Goal: Task Accomplishment & Management: Use online tool/utility

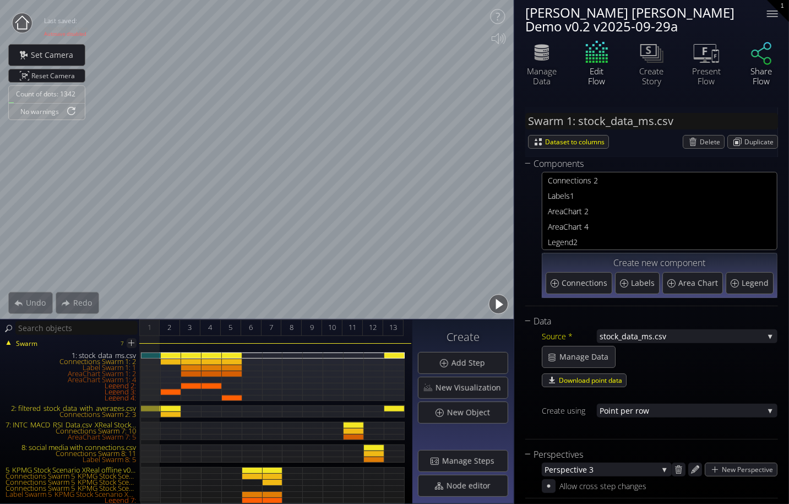
click at [686, 62] on icon at bounding box center [761, 53] width 33 height 28
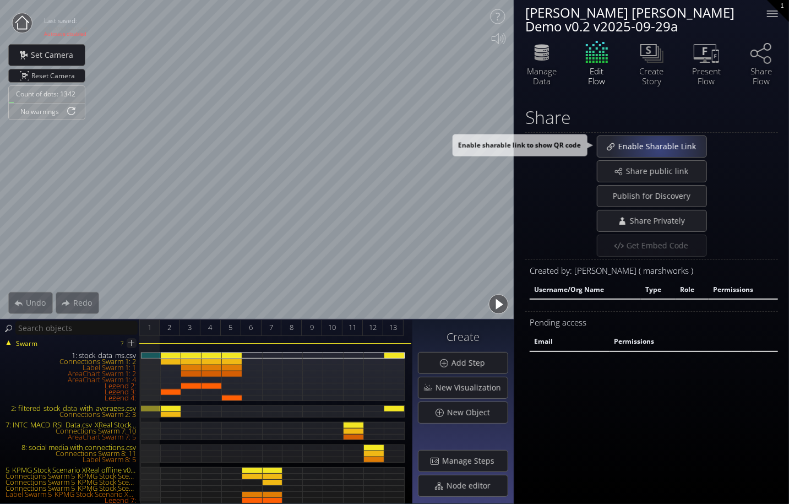
click at [659, 149] on span "Enable Sharable Link" at bounding box center [660, 146] width 85 height 11
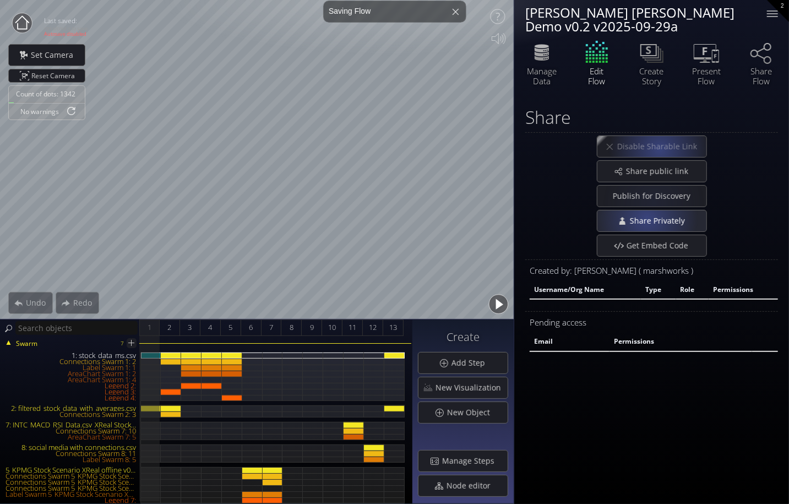
click at [646, 218] on span "Share Privately" at bounding box center [660, 220] width 62 height 11
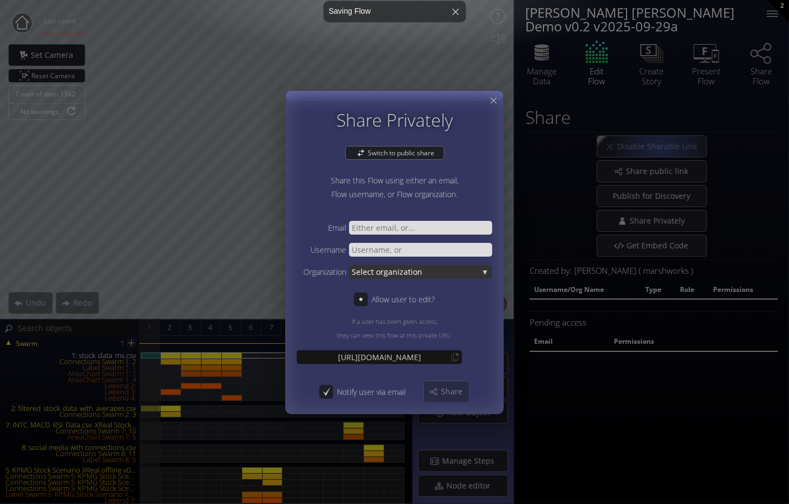
click at [380, 271] on span "Select or" at bounding box center [368, 271] width 32 height 14
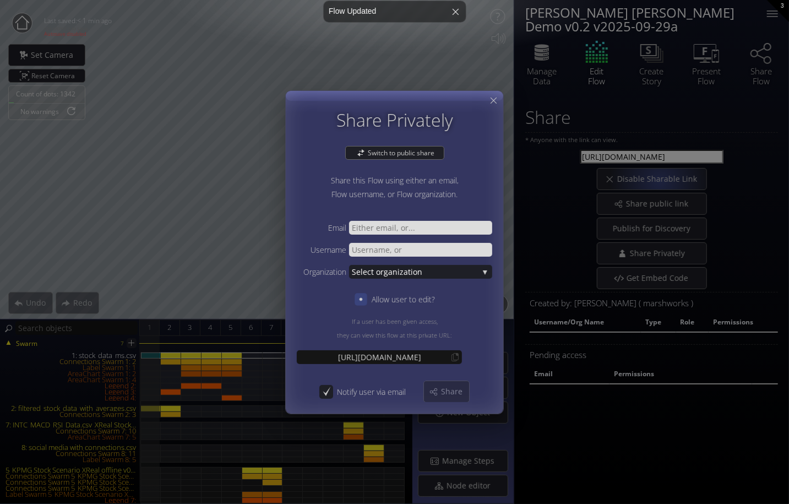
click at [359, 298] on icon at bounding box center [360, 298] width 3 height 3
click at [446, 270] on span "ganization" at bounding box center [431, 271] width 95 height 14
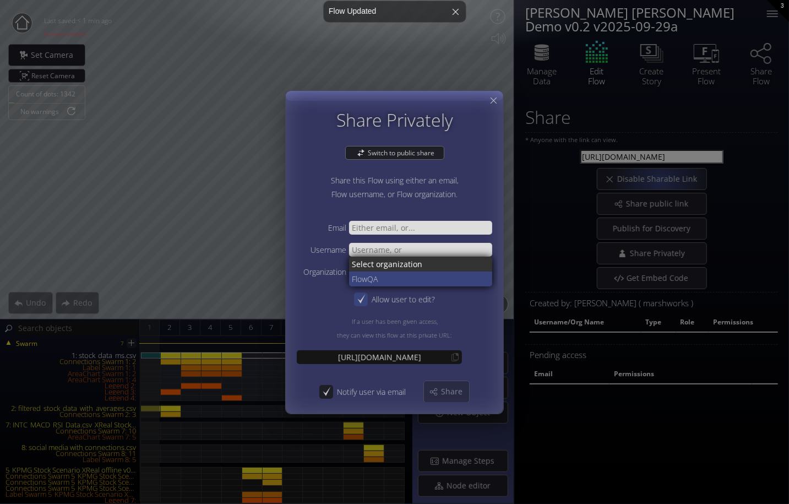
click at [396, 277] on span "QA" at bounding box center [425, 278] width 117 height 15
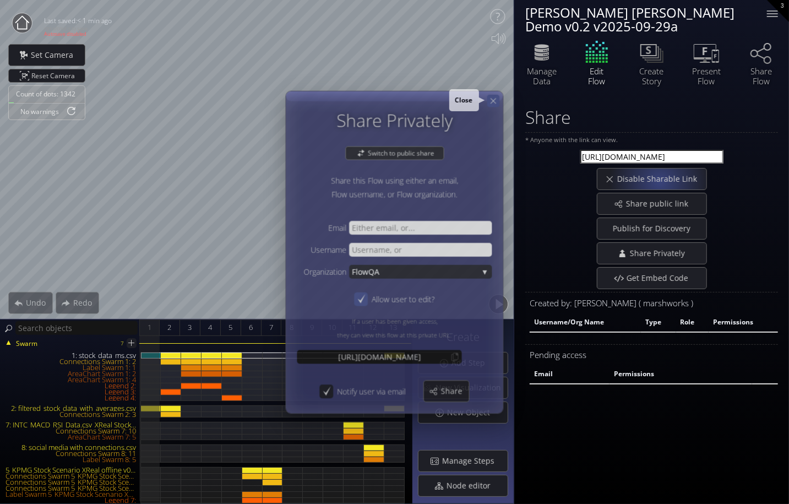
click at [494, 101] on icon at bounding box center [493, 100] width 9 height 9
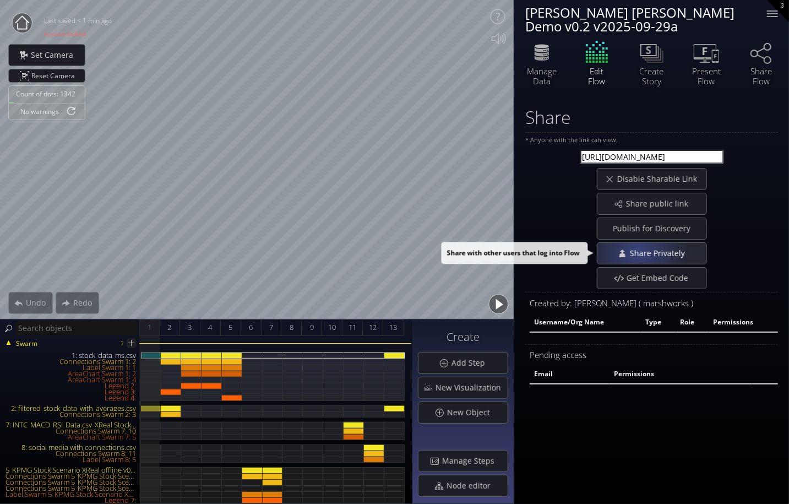
click at [637, 250] on span "Share Privately" at bounding box center [660, 253] width 62 height 11
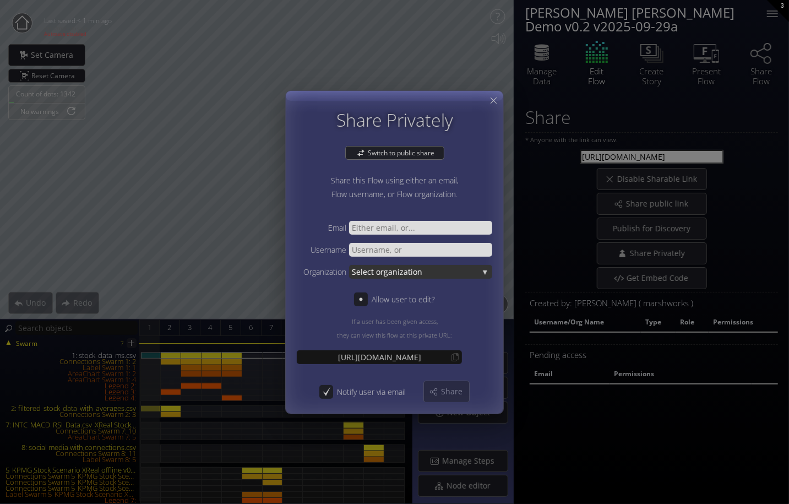
click at [406, 271] on span "ganization" at bounding box center [431, 271] width 95 height 14
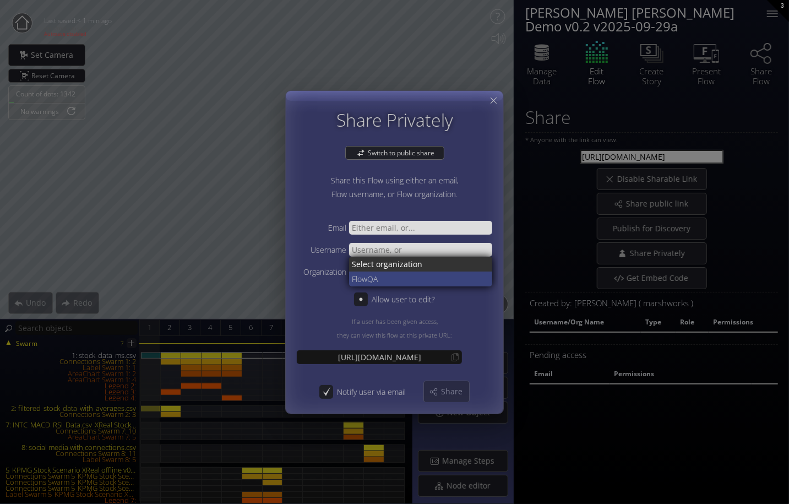
click at [404, 274] on span "QA" at bounding box center [425, 278] width 117 height 15
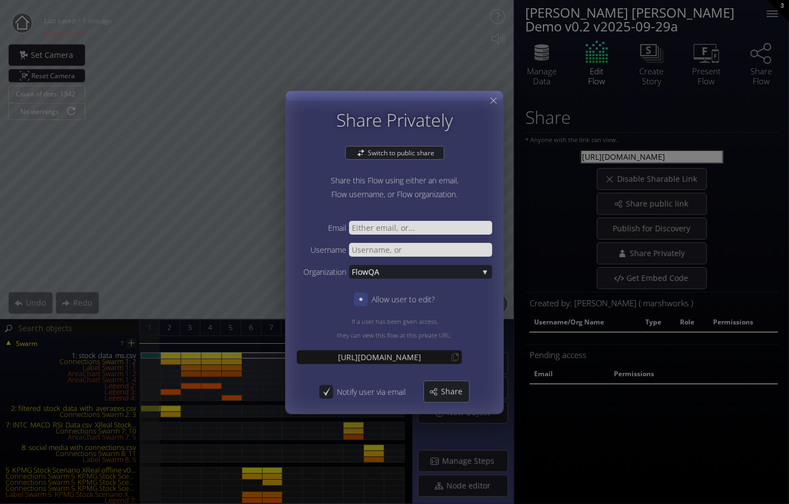
click at [361, 299] on icon at bounding box center [360, 298] width 3 height 3
click at [437, 392] on div "Share" at bounding box center [446, 391] width 45 height 21
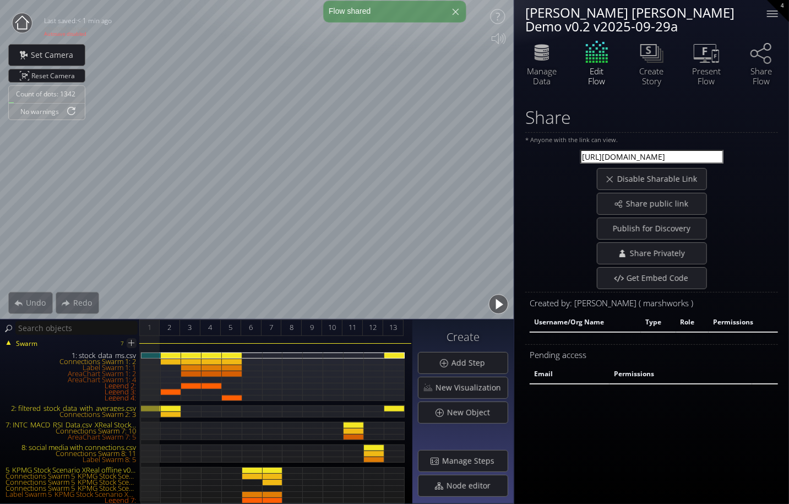
select select "moderator"
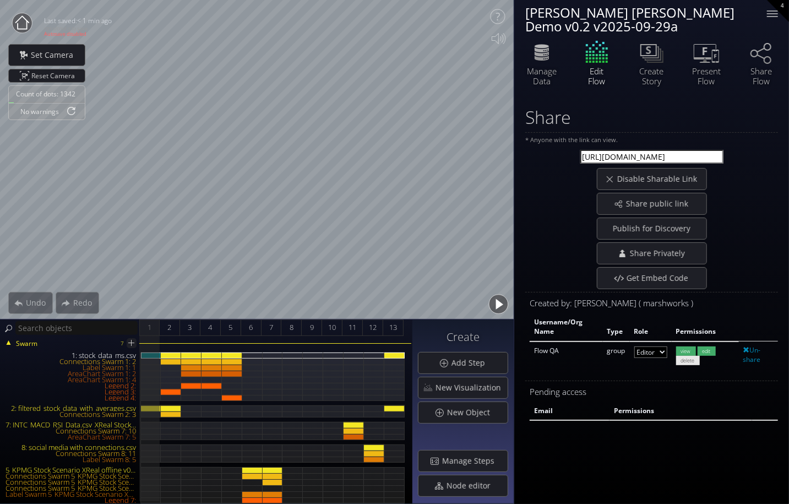
click at [686, 14] on div "[PERSON_NAME] [PERSON_NAME] Demo v0.2 v2025-09-29a" at bounding box center [639, 20] width 228 height 28
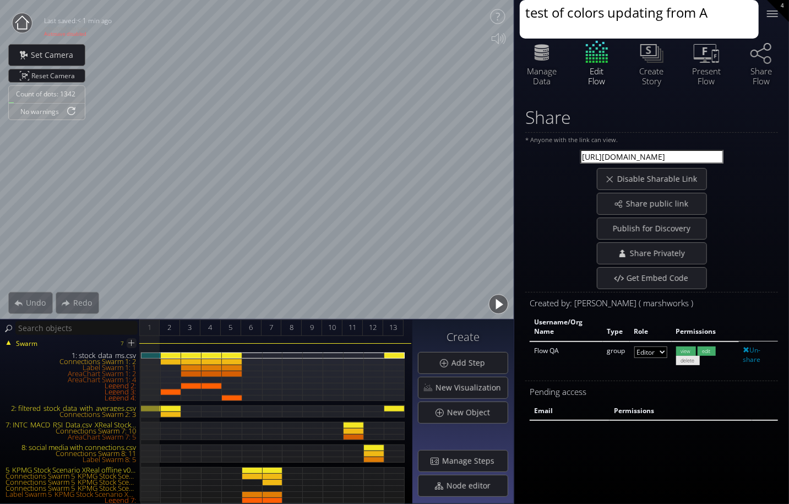
type textarea "test of colors updating from AI"
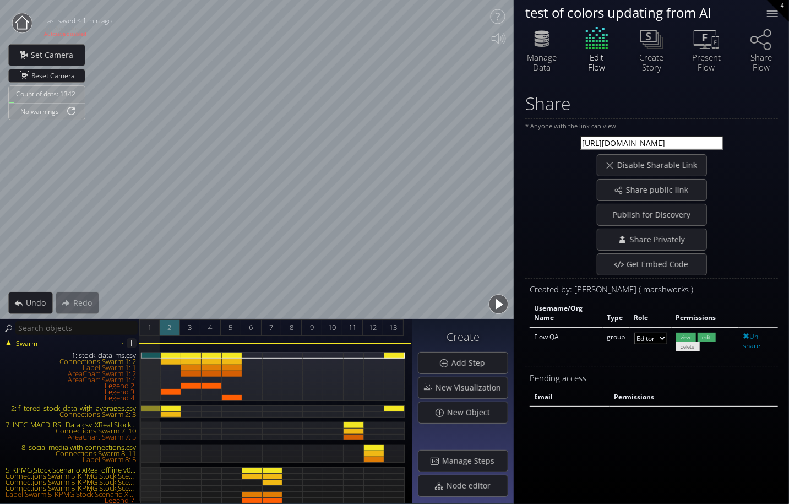
click at [168, 326] on span "2" at bounding box center [169, 327] width 4 height 14
click at [184, 329] on div "3" at bounding box center [190, 327] width 20 height 17
click at [152, 331] on div "1" at bounding box center [149, 327] width 20 height 17
click at [459, 456] on span "Manage Steps" at bounding box center [471, 460] width 59 height 11
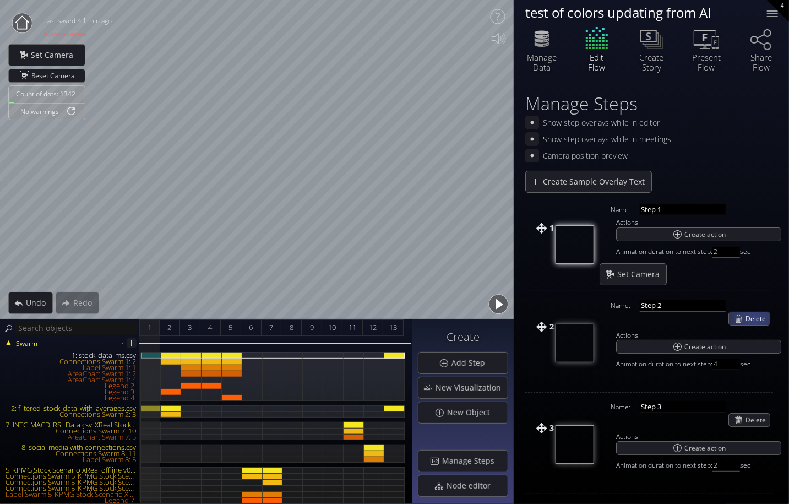
click at [686, 316] on span "Delete" at bounding box center [757, 318] width 24 height 13
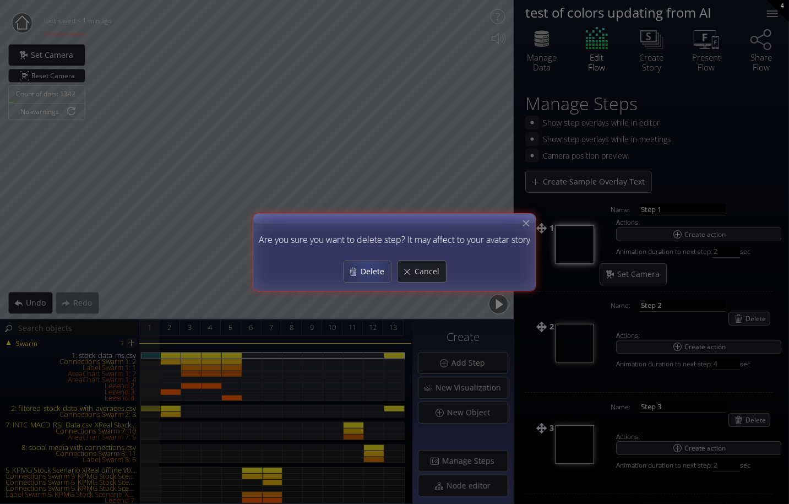
click at [368, 269] on span "Delete" at bounding box center [375, 271] width 31 height 11
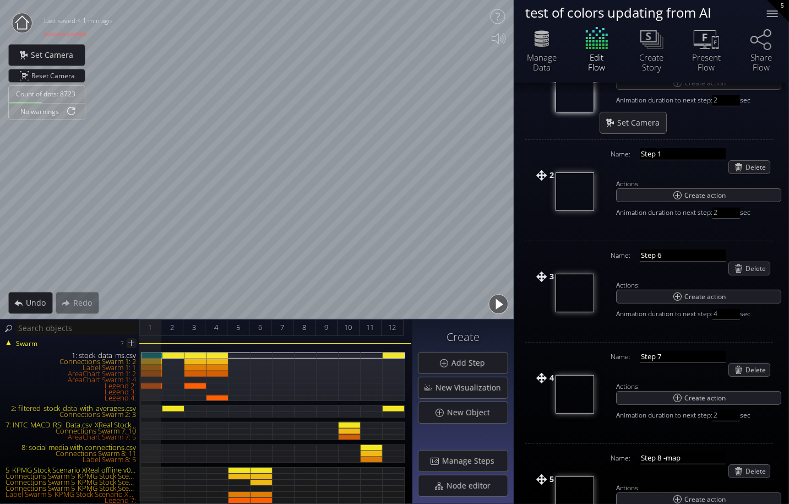
scroll to position [306, 0]
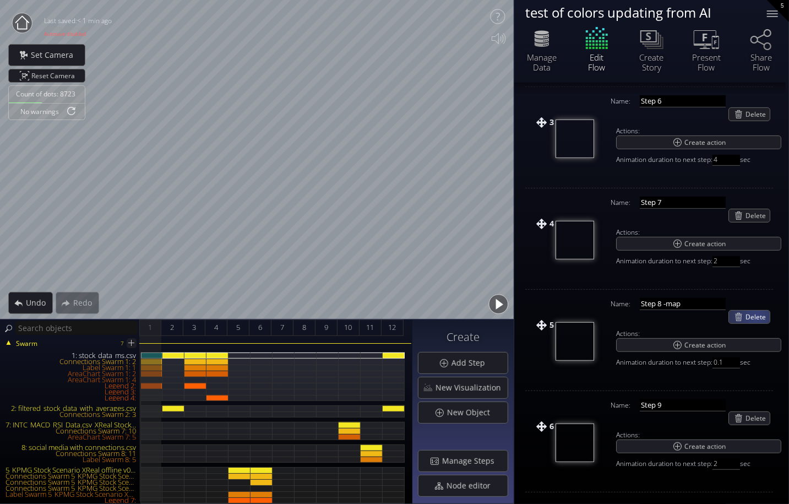
click at [686, 313] on span "Delete" at bounding box center [757, 316] width 24 height 13
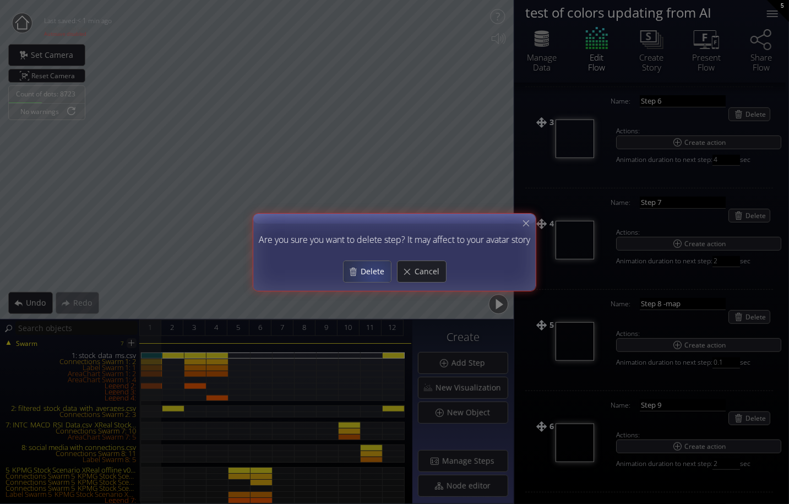
click at [375, 276] on span "Delete" at bounding box center [375, 271] width 31 height 11
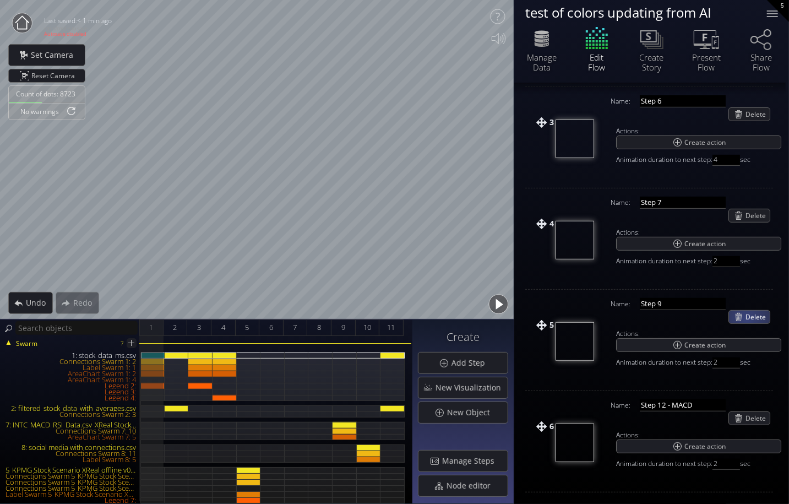
click at [686, 316] on span "Delete" at bounding box center [757, 316] width 24 height 13
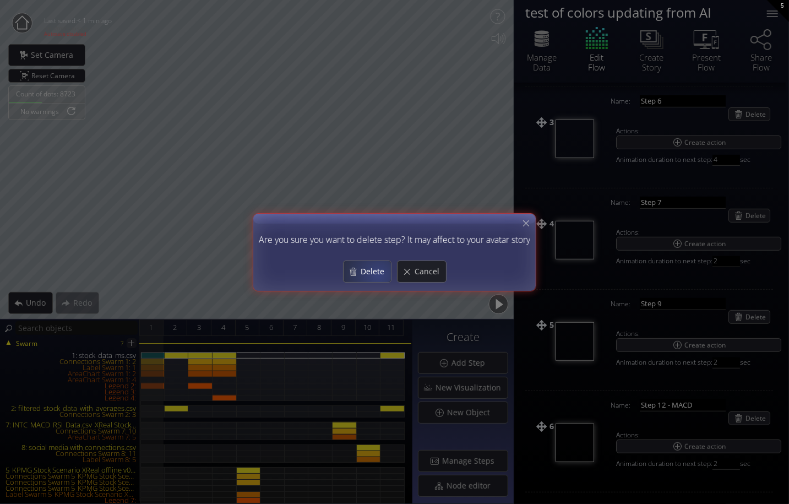
click at [377, 274] on span "Delete" at bounding box center [375, 271] width 31 height 11
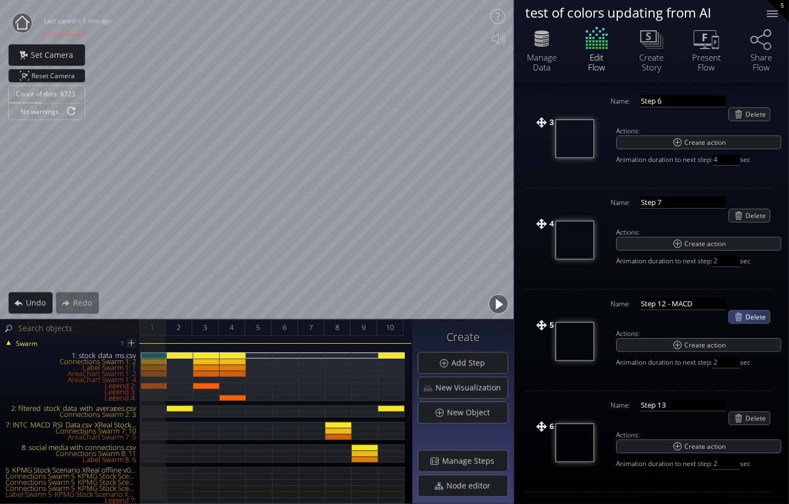
click at [686, 314] on span "Delete" at bounding box center [757, 316] width 24 height 13
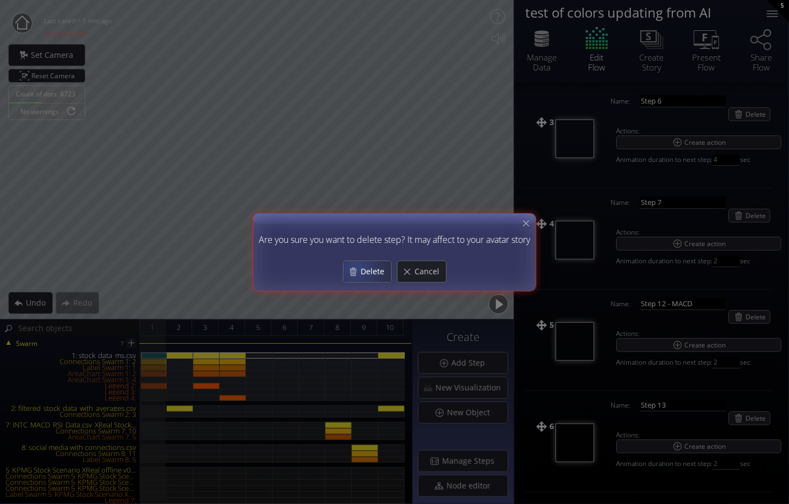
click at [358, 268] on div "Delete" at bounding box center [367, 271] width 47 height 21
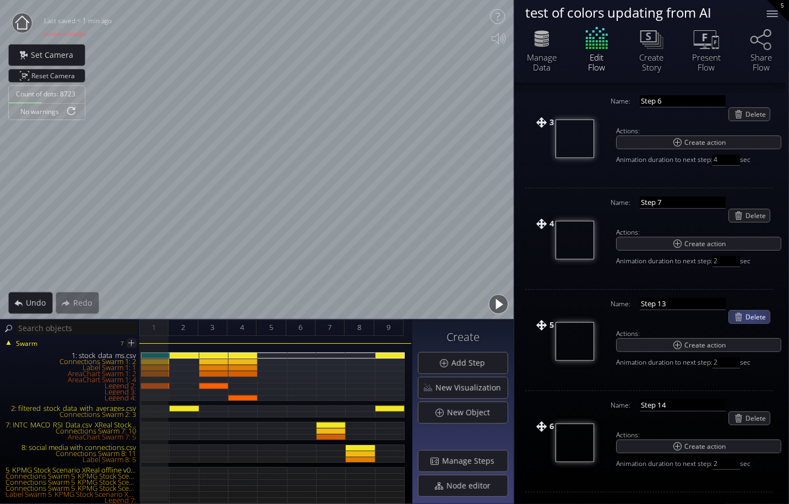
click at [686, 313] on span "Delete" at bounding box center [757, 316] width 24 height 13
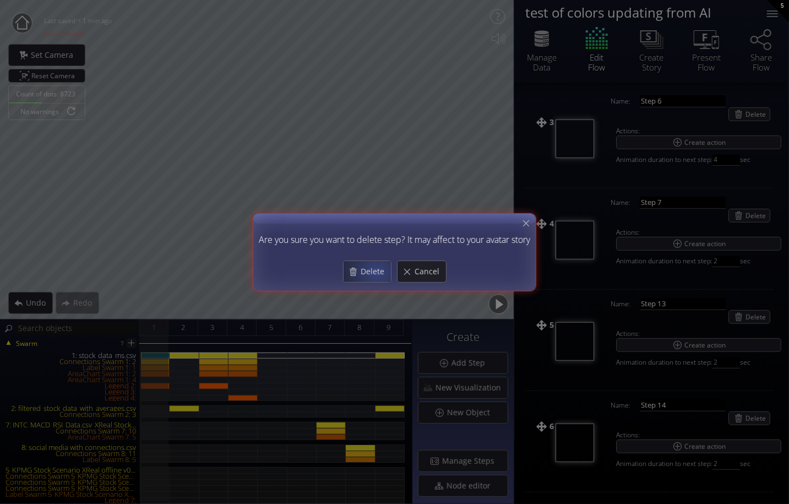
click at [375, 271] on span "Delete" at bounding box center [375, 271] width 31 height 11
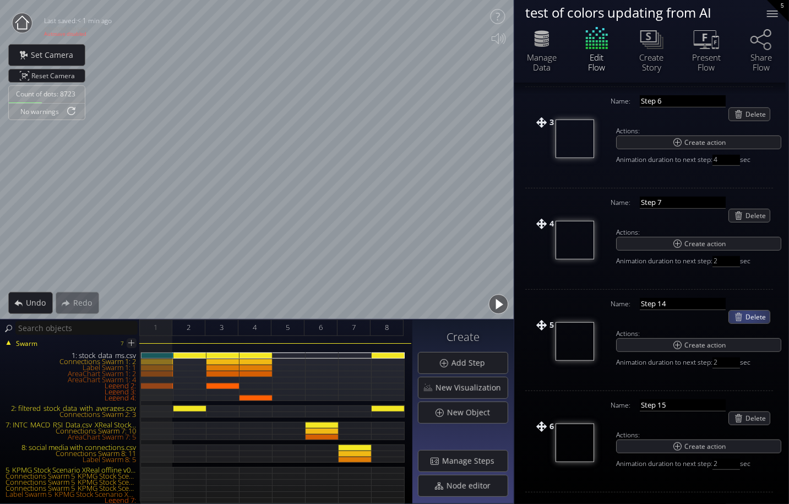
click at [686, 313] on span "Delete" at bounding box center [757, 316] width 24 height 13
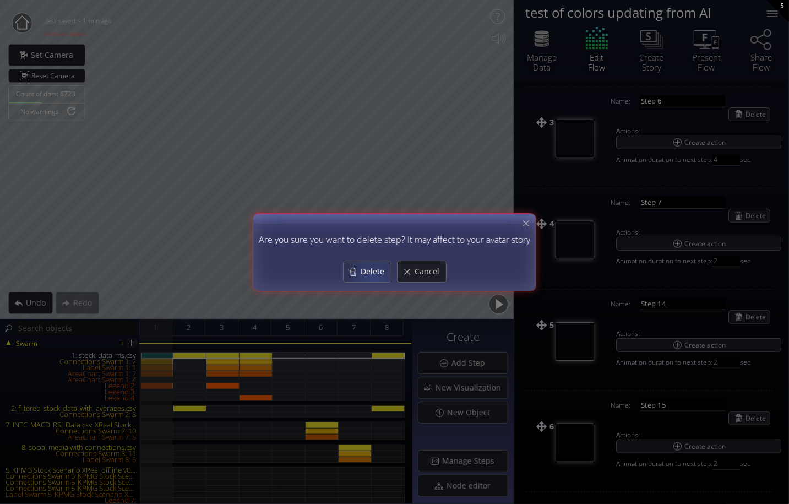
click at [374, 277] on div "Delete" at bounding box center [367, 271] width 47 height 21
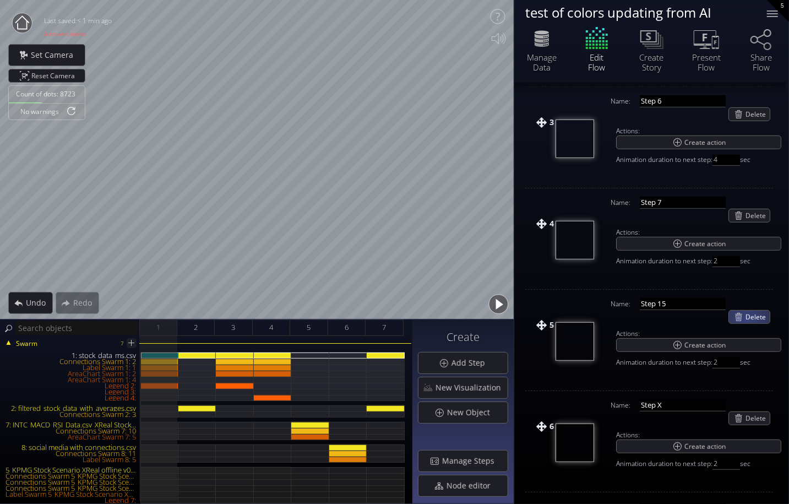
click at [686, 317] on span "Delete" at bounding box center [757, 316] width 24 height 13
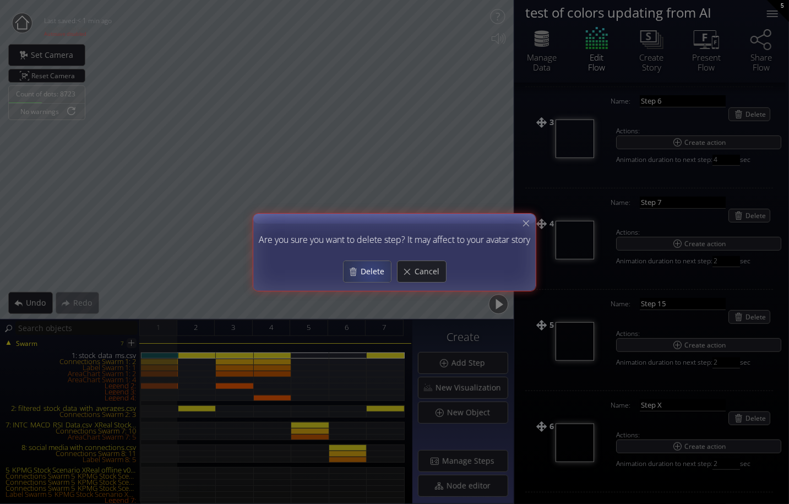
click at [372, 273] on span "Delete" at bounding box center [375, 271] width 31 height 11
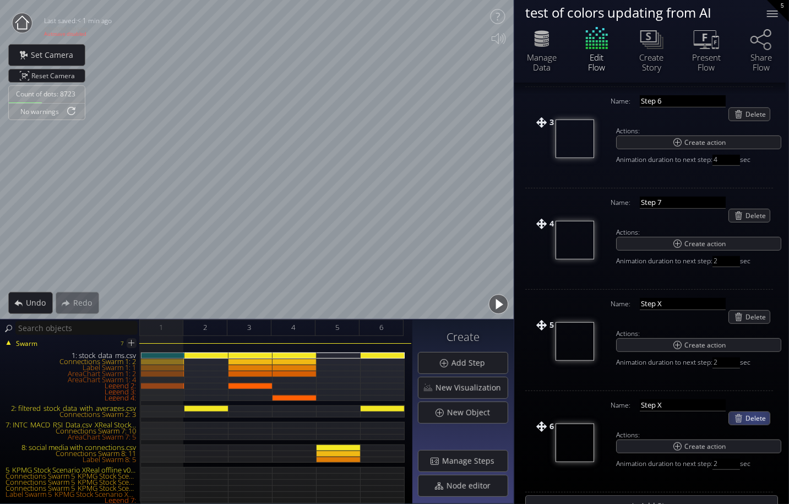
click at [686, 415] on span "Delete" at bounding box center [757, 418] width 24 height 13
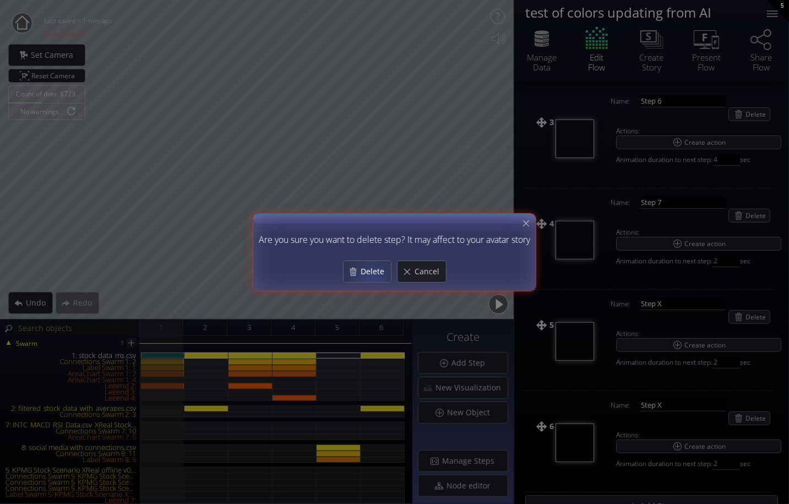
click at [373, 280] on div "Delete" at bounding box center [367, 271] width 47 height 21
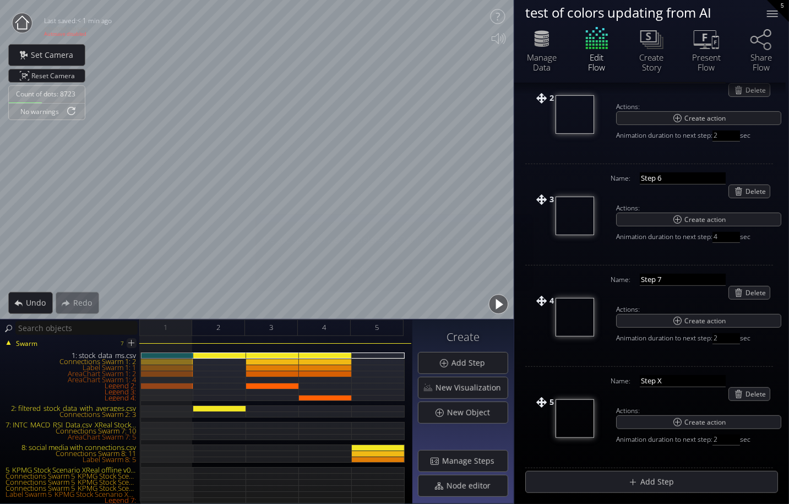
scroll to position [226, 0]
click at [686, 390] on span "Delete" at bounding box center [757, 396] width 24 height 13
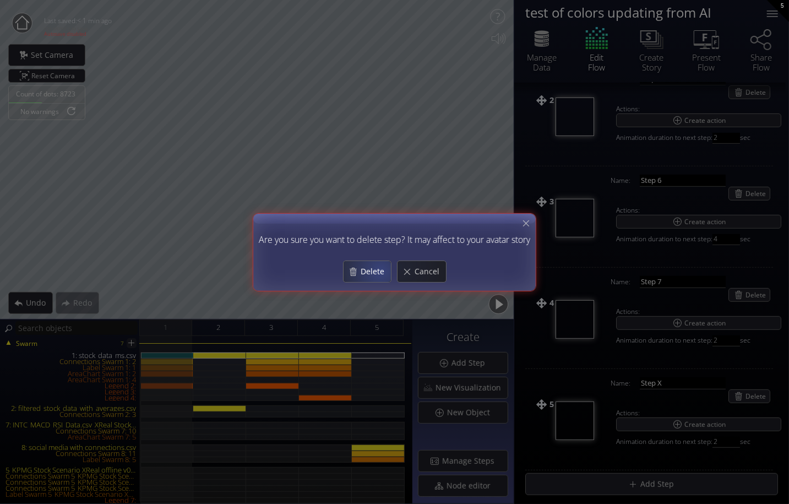
click at [372, 270] on span "Delete" at bounding box center [375, 271] width 31 height 11
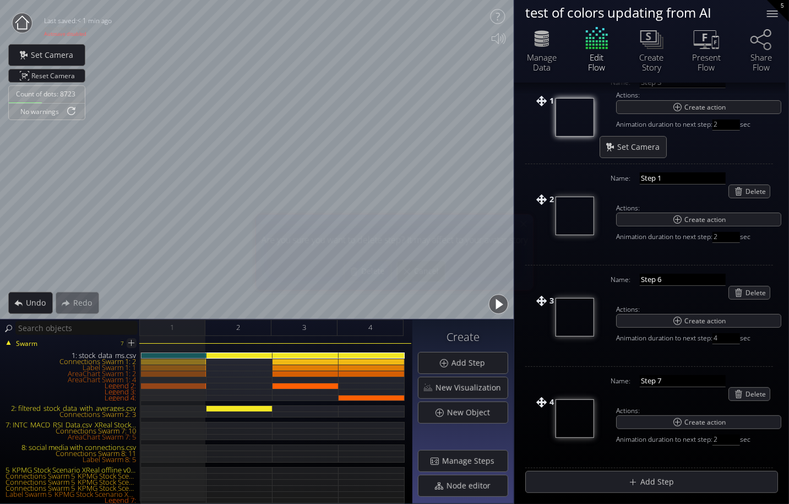
scroll to position [126, 0]
drag, startPoint x: 127, startPoint y: 422, endPoint x: 603, endPoint y: 197, distance: 527.0
click at [126, 422] on div "7: INTC_MACD_RSI_Data.csv_XReal Stocks: Intel MACD, RSI for [DATE]-[DATE]" at bounding box center [70, 425] width 139 height 6
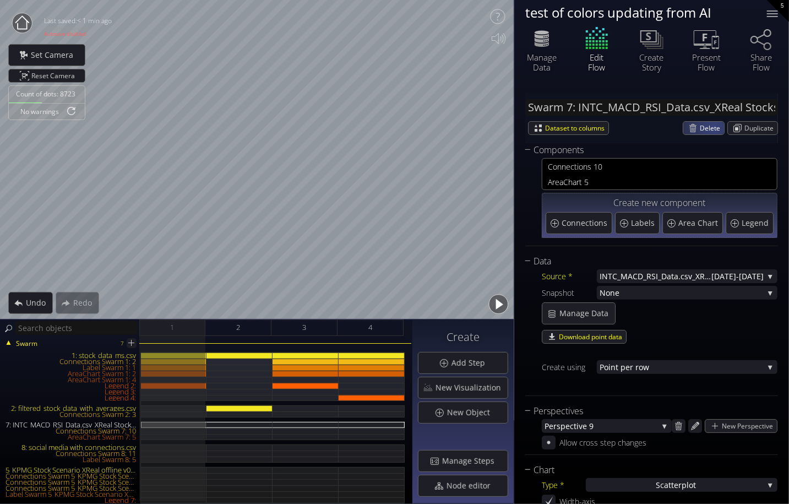
click at [686, 127] on span "Delete" at bounding box center [712, 128] width 24 height 13
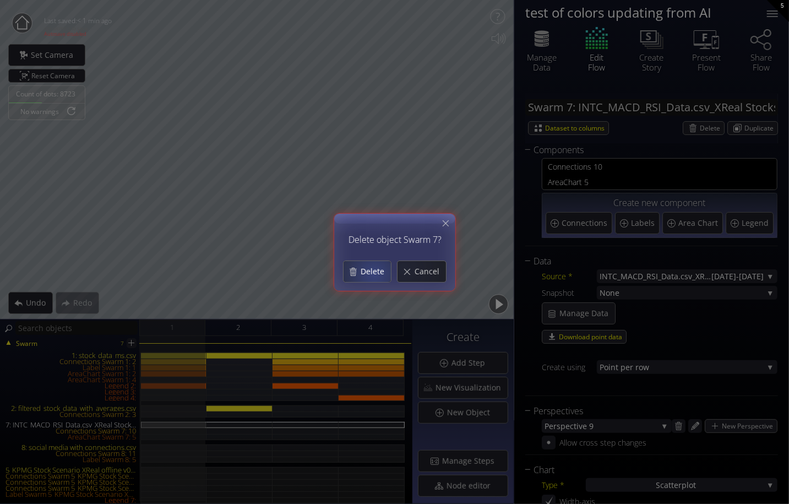
click at [373, 274] on span "Delete" at bounding box center [375, 271] width 31 height 11
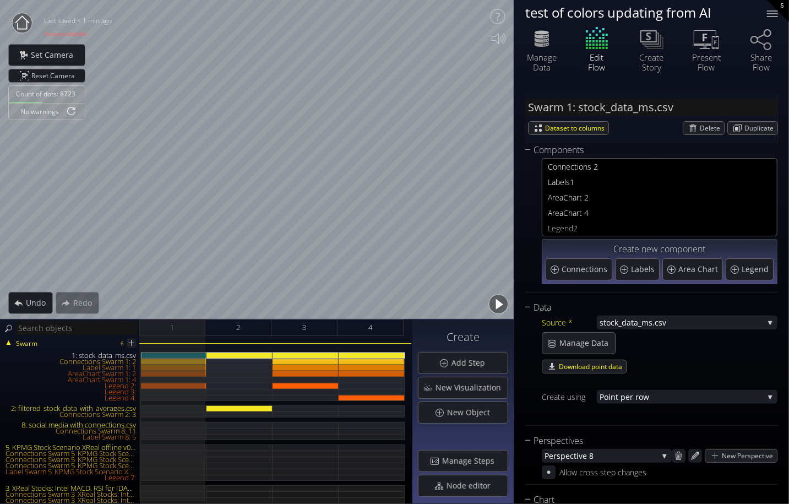
click at [123, 427] on div "8: social media with connections.csv" at bounding box center [70, 425] width 139 height 6
type input "Swarm 8: social media with connections.csv"
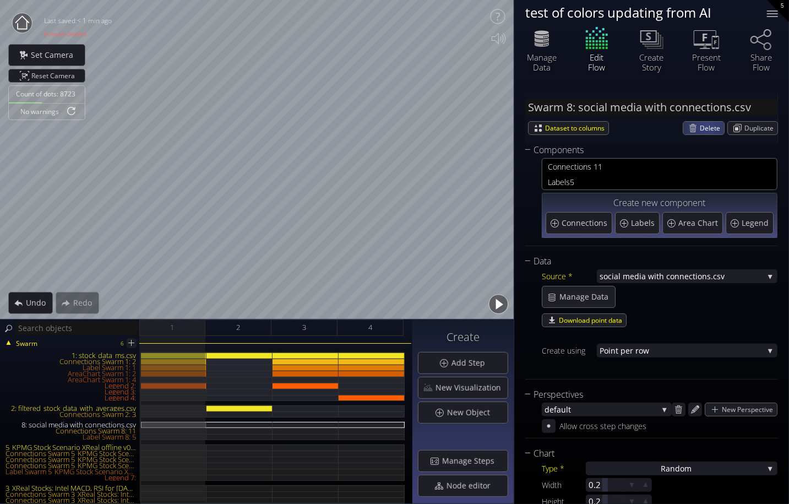
click at [686, 128] on span "Delete" at bounding box center [712, 128] width 24 height 13
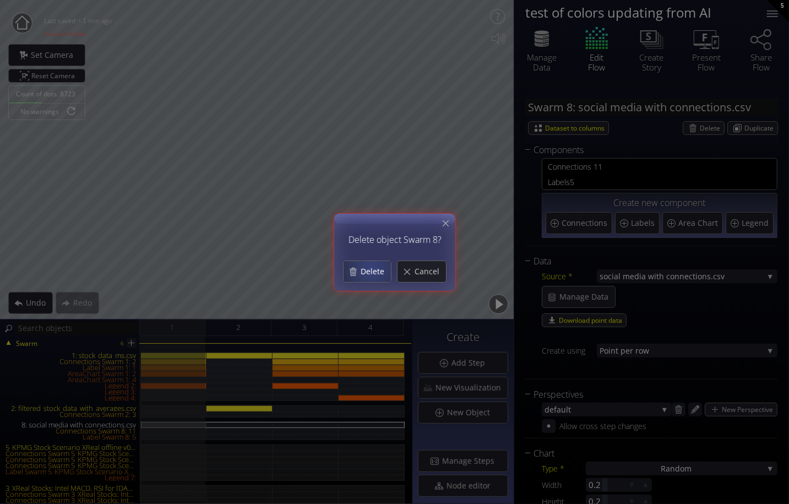
click at [371, 270] on span "Delete" at bounding box center [375, 271] width 31 height 11
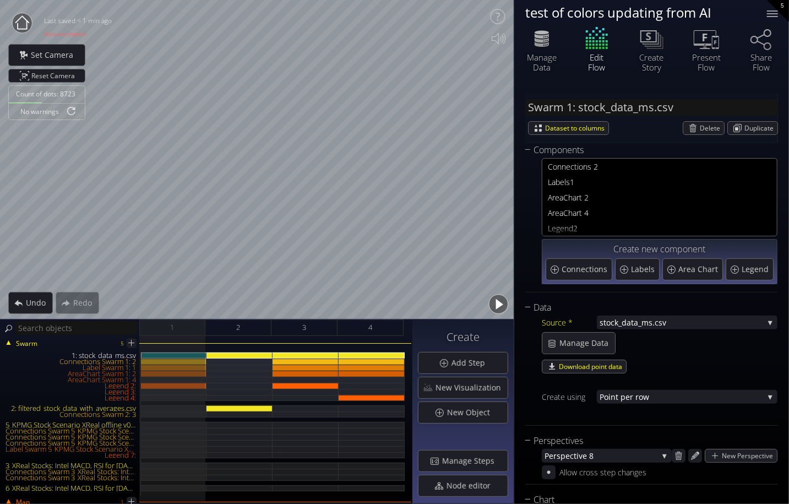
click at [116, 423] on div "5_KPMG Stock Scenario XReal offline v0.2: Quantum_Supply_Chain_Country_Combined…" at bounding box center [70, 425] width 139 height 6
type input "Swarm 5_KPMG Stock Scenario XReal offline v0.2: Quantum_Supply_Chain_Country_Co…"
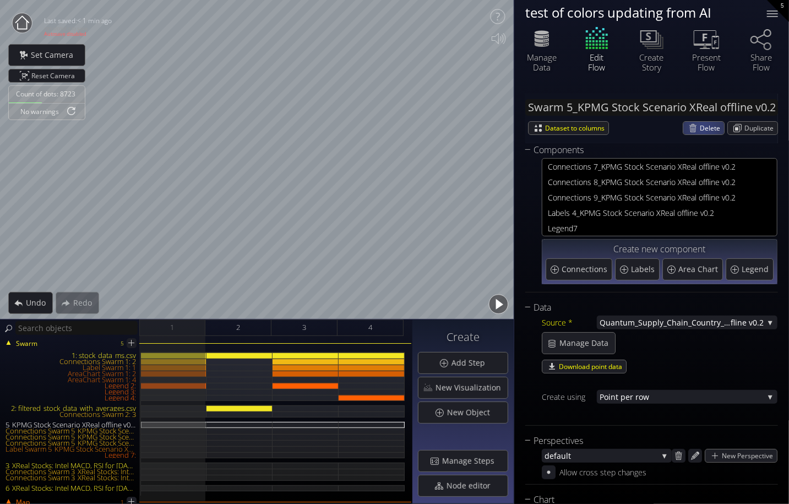
click at [686, 128] on span "Delete" at bounding box center [712, 128] width 24 height 13
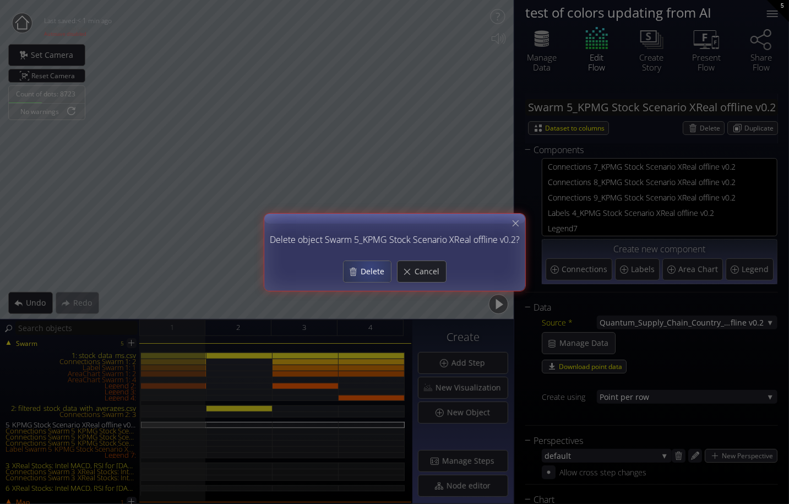
click at [367, 268] on span "Delete" at bounding box center [375, 271] width 31 height 11
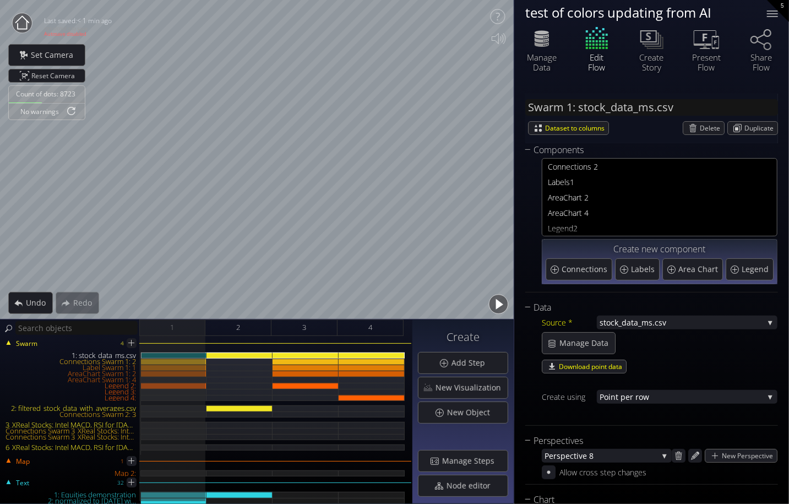
click at [107, 423] on div "3_XReal Stocks: Intel MACD, RSI for [DATE]-[DATE] : INTC_MACD_RSI_Data.csv_XRea…" at bounding box center [70, 425] width 139 height 6
type input "Swarm 3_XReal Stocks: Intel MACD, RSI for [DATE]-[DATE] : INTC_MACD_RSI_Data.cs…"
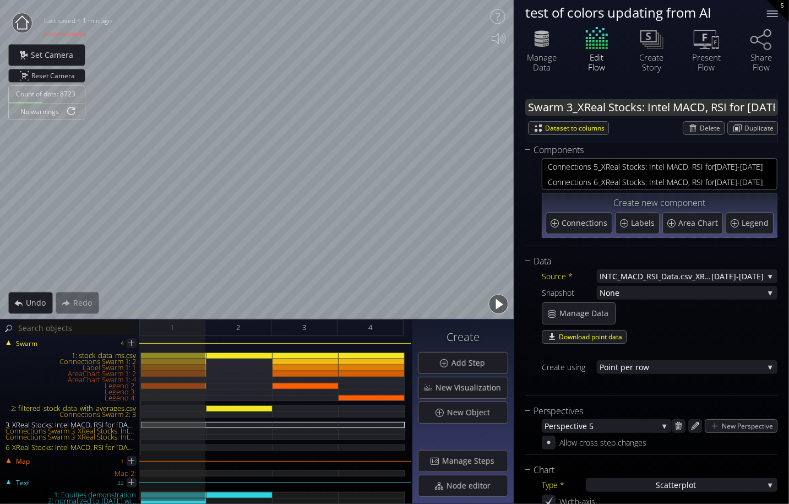
type input "#00ff00"
type input "#ff0000"
click at [686, 126] on span "Delete" at bounding box center [712, 128] width 24 height 13
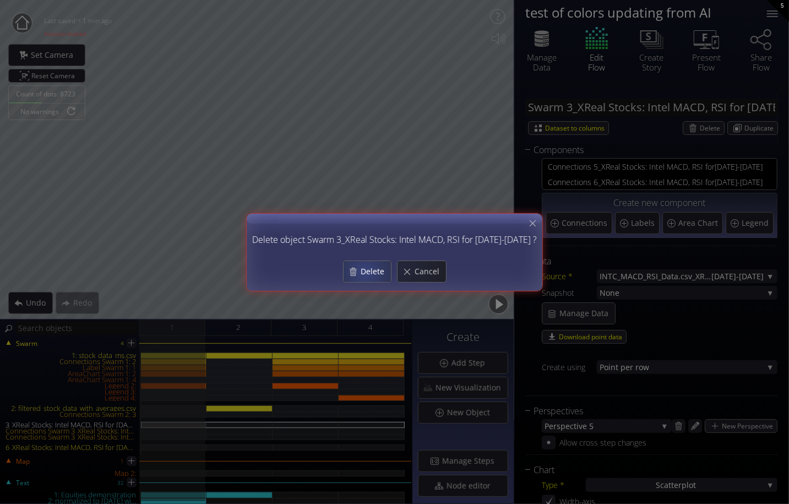
click at [361, 272] on span "Delete" at bounding box center [375, 271] width 31 height 11
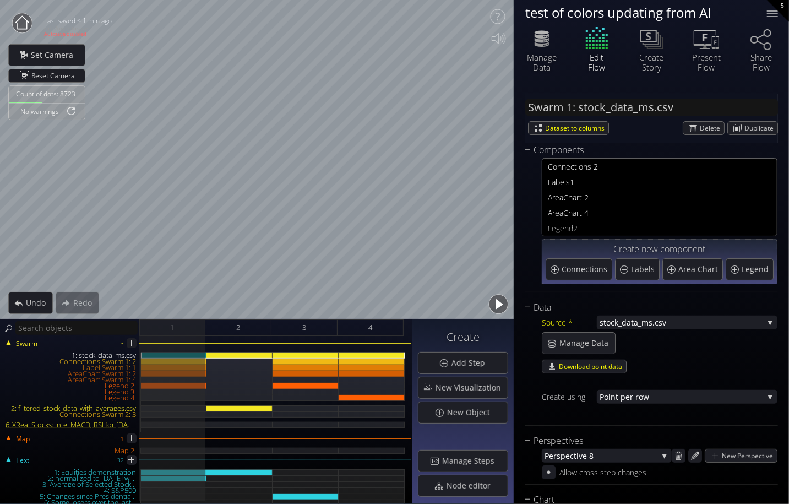
click at [115, 424] on div "6_XReal Stocks: Intel MACD, RSI for [DATE]-[DATE] : intel_event_data.csv_XReal …" at bounding box center [70, 425] width 139 height 6
type input "Swarm 6_XReal Stocks: Intel MACD, RSI for [DATE]-[DATE] : intel_event_data.csv_…"
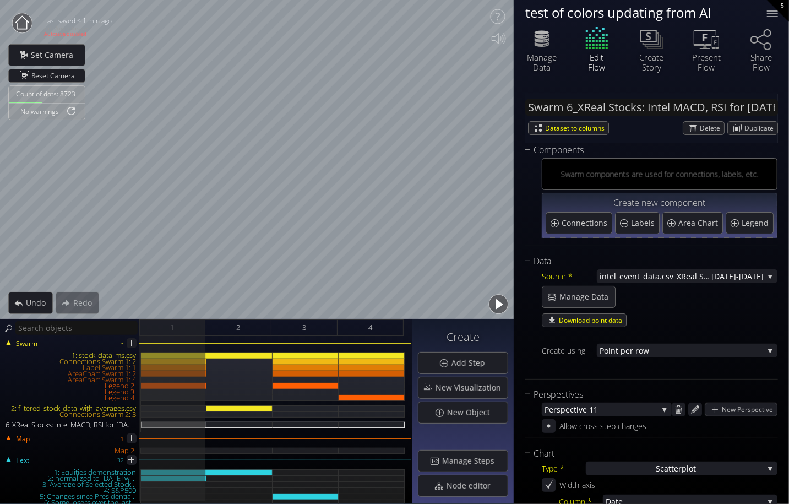
type input "#00ff00"
type input "#ff0000"
click at [686, 126] on span "Delete" at bounding box center [712, 128] width 24 height 13
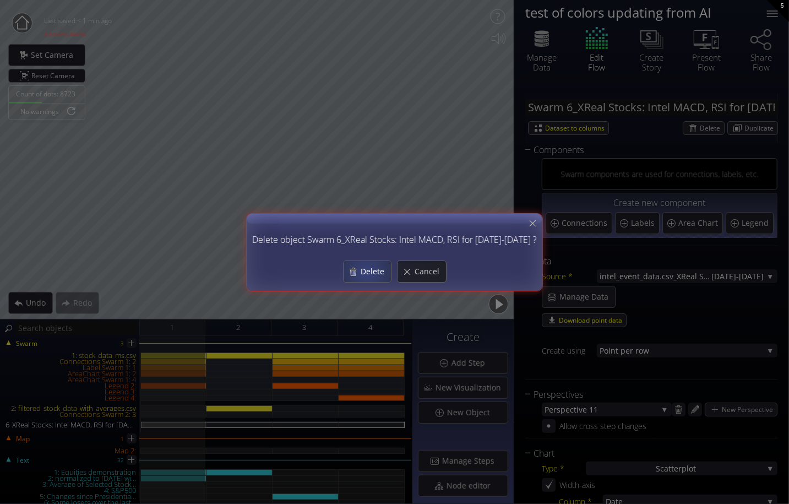
click at [370, 266] on span "Delete" at bounding box center [375, 271] width 31 height 11
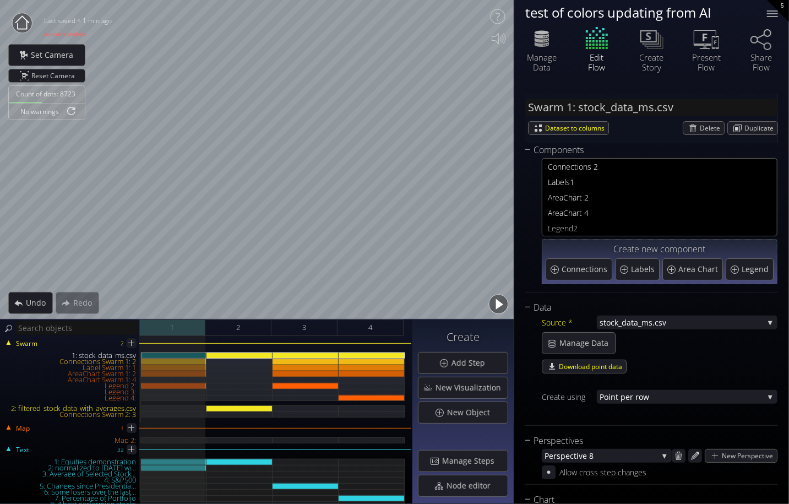
click at [164, 328] on div "1" at bounding box center [172, 327] width 66 height 17
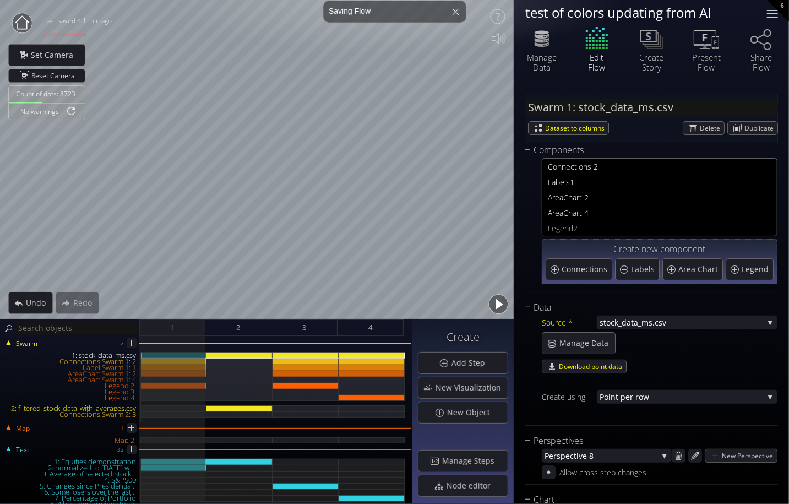
click at [686, 13] on div at bounding box center [772, 14] width 22 height 22
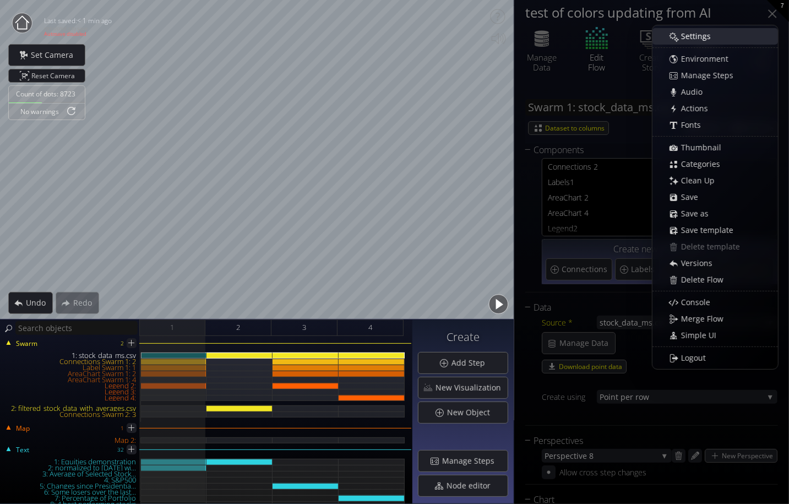
click at [686, 32] on span "Settings" at bounding box center [698, 36] width 37 height 11
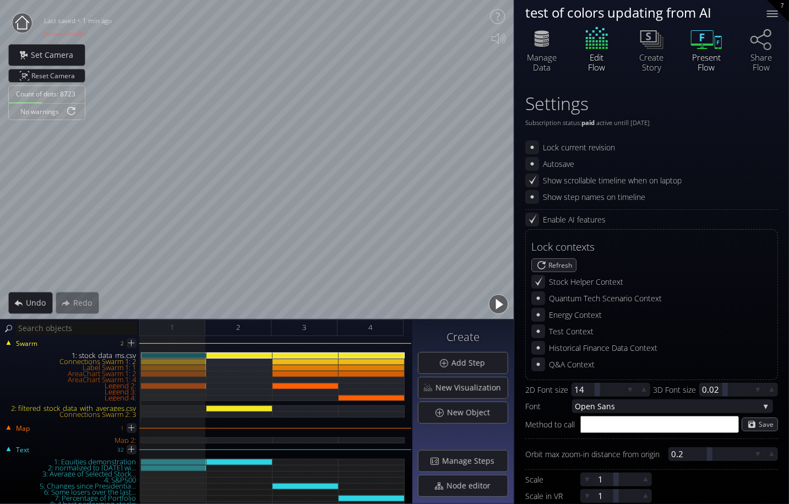
click at [686, 41] on icon at bounding box center [706, 39] width 33 height 28
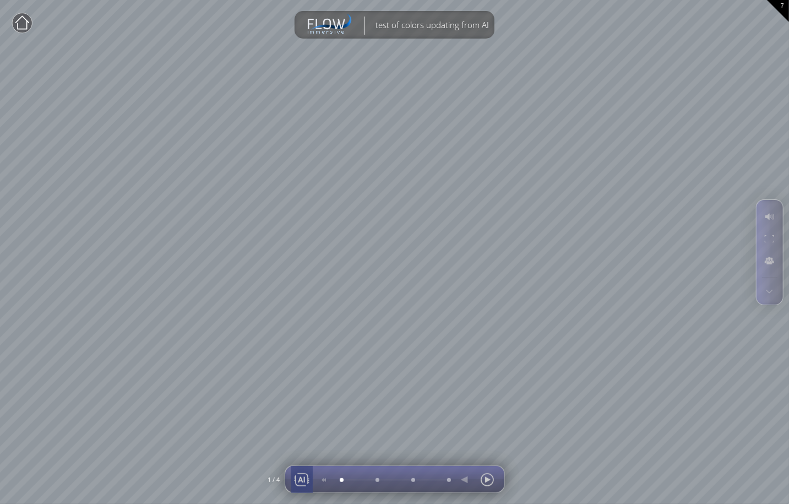
click at [303, 481] on div at bounding box center [301, 479] width 17 height 26
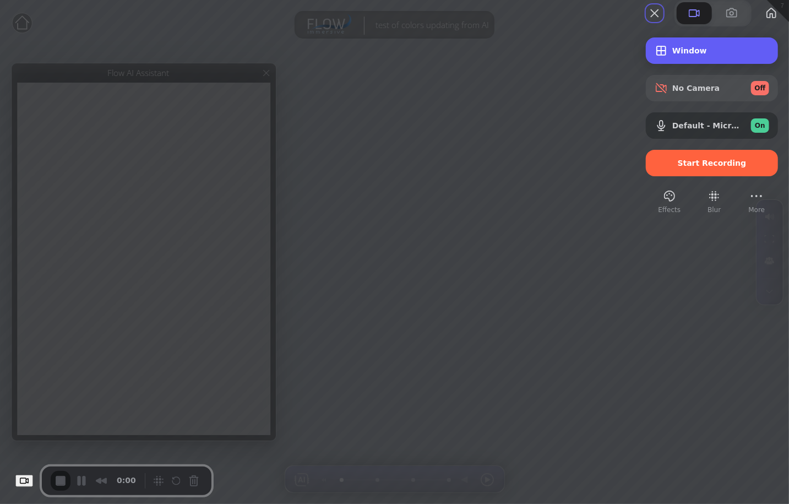
click at [683, 55] on span "Window" at bounding box center [720, 50] width 97 height 9
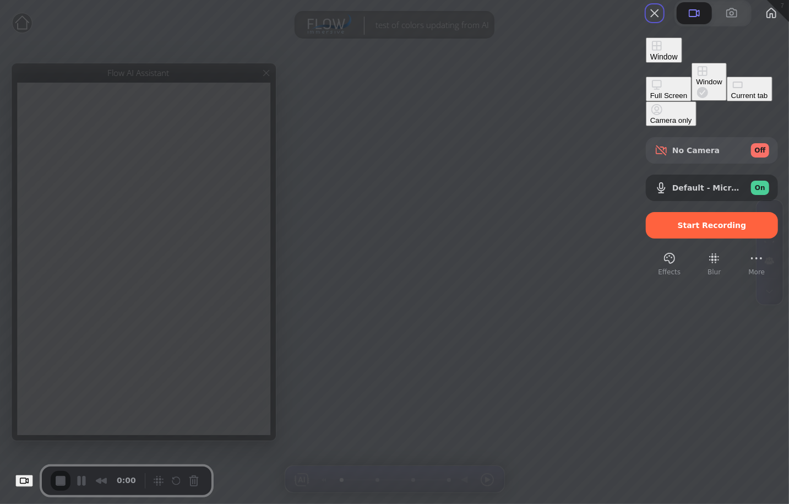
drag, startPoint x: 511, startPoint y: 123, endPoint x: 602, endPoint y: 117, distance: 90.5
click at [686, 100] on div "Current tab" at bounding box center [749, 95] width 37 height 8
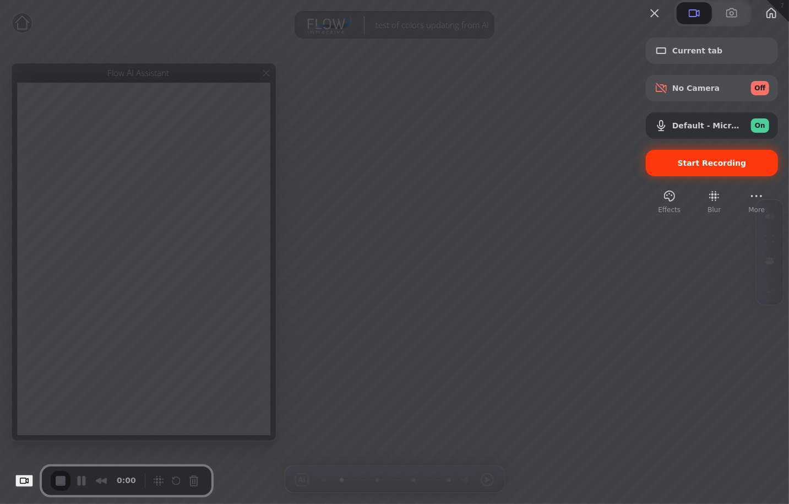
click at [678, 167] on span "Start Recording" at bounding box center [712, 163] width 69 height 9
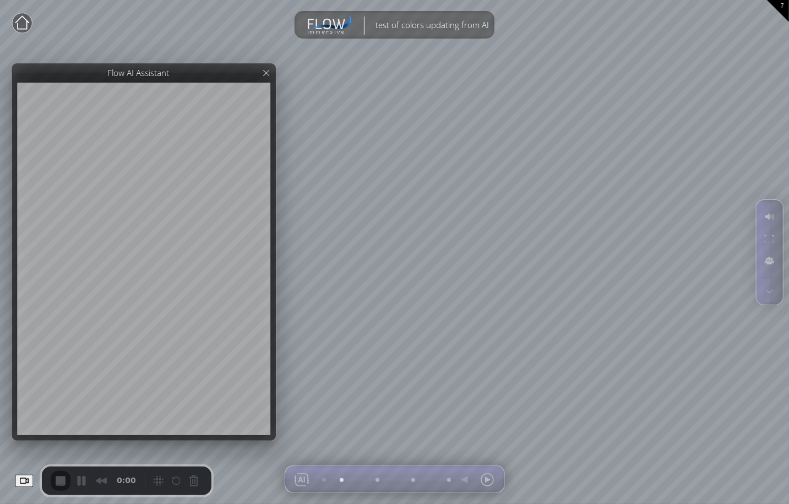
click at [92, 480] on button "Pause Recording" at bounding box center [84, 482] width 18 height 18
